Goal: Task Accomplishment & Management: Use online tool/utility

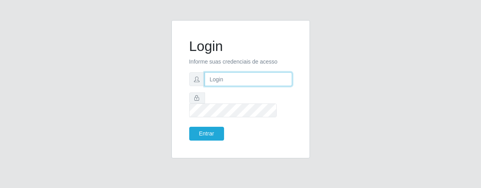
click at [269, 83] on input "text" at bounding box center [248, 79] width 87 height 14
type input "[PERSON_NAME]"
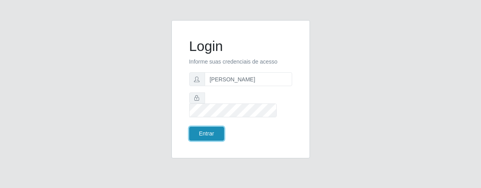
click at [205, 128] on button "Entrar" at bounding box center [206, 134] width 35 height 14
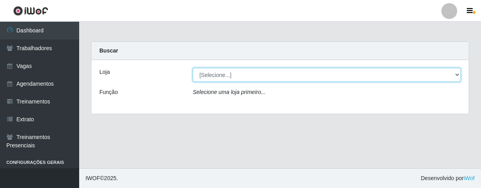
drag, startPoint x: 459, startPoint y: 76, endPoint x: 454, endPoint y: 76, distance: 5.5
click at [459, 76] on select "[Selecione...] Superbox [GEOGRAPHIC_DATA] - Bessa" at bounding box center [327, 75] width 268 height 14
select select "206"
click at [193, 68] on select "[Selecione...] Superbox [GEOGRAPHIC_DATA] - Bessa" at bounding box center [327, 75] width 268 height 14
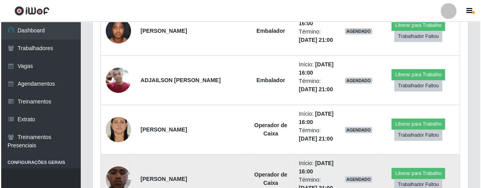
scroll to position [484, 0]
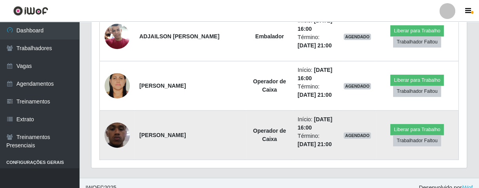
click at [115, 141] on img at bounding box center [117, 135] width 25 height 56
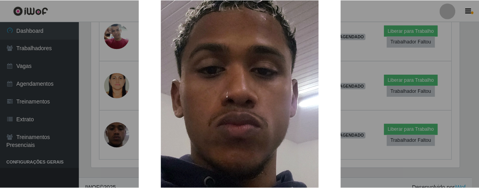
scroll to position [233, 0]
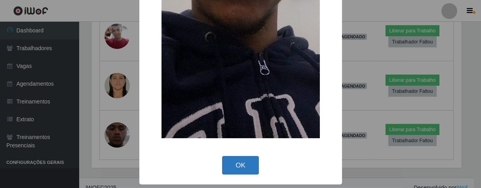
click at [233, 165] on button "OK" at bounding box center [240, 165] width 37 height 19
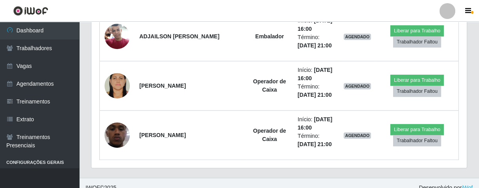
scroll to position [164, 375]
